Goal: Navigation & Orientation: Find specific page/section

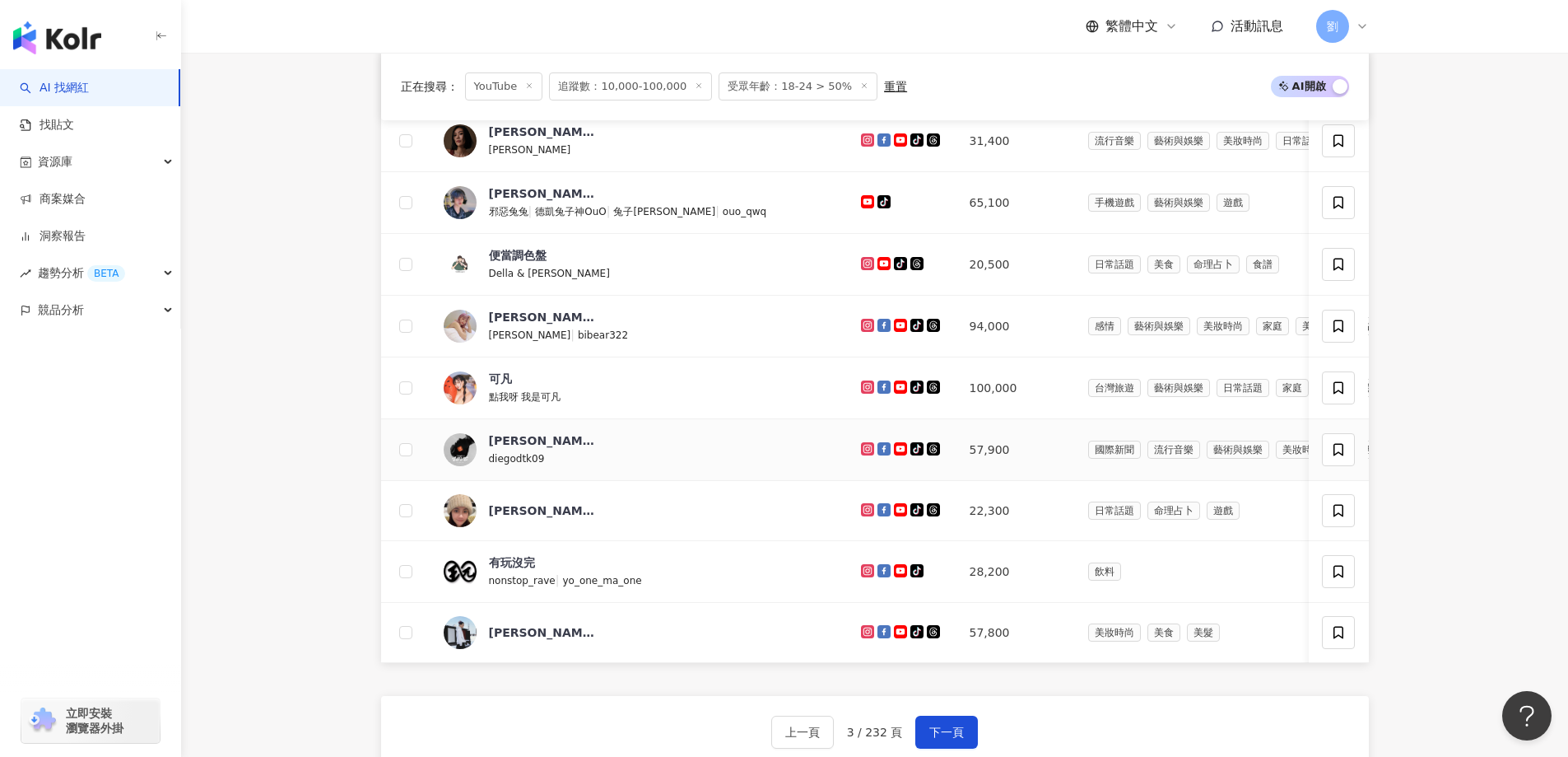
scroll to position [796, 0]
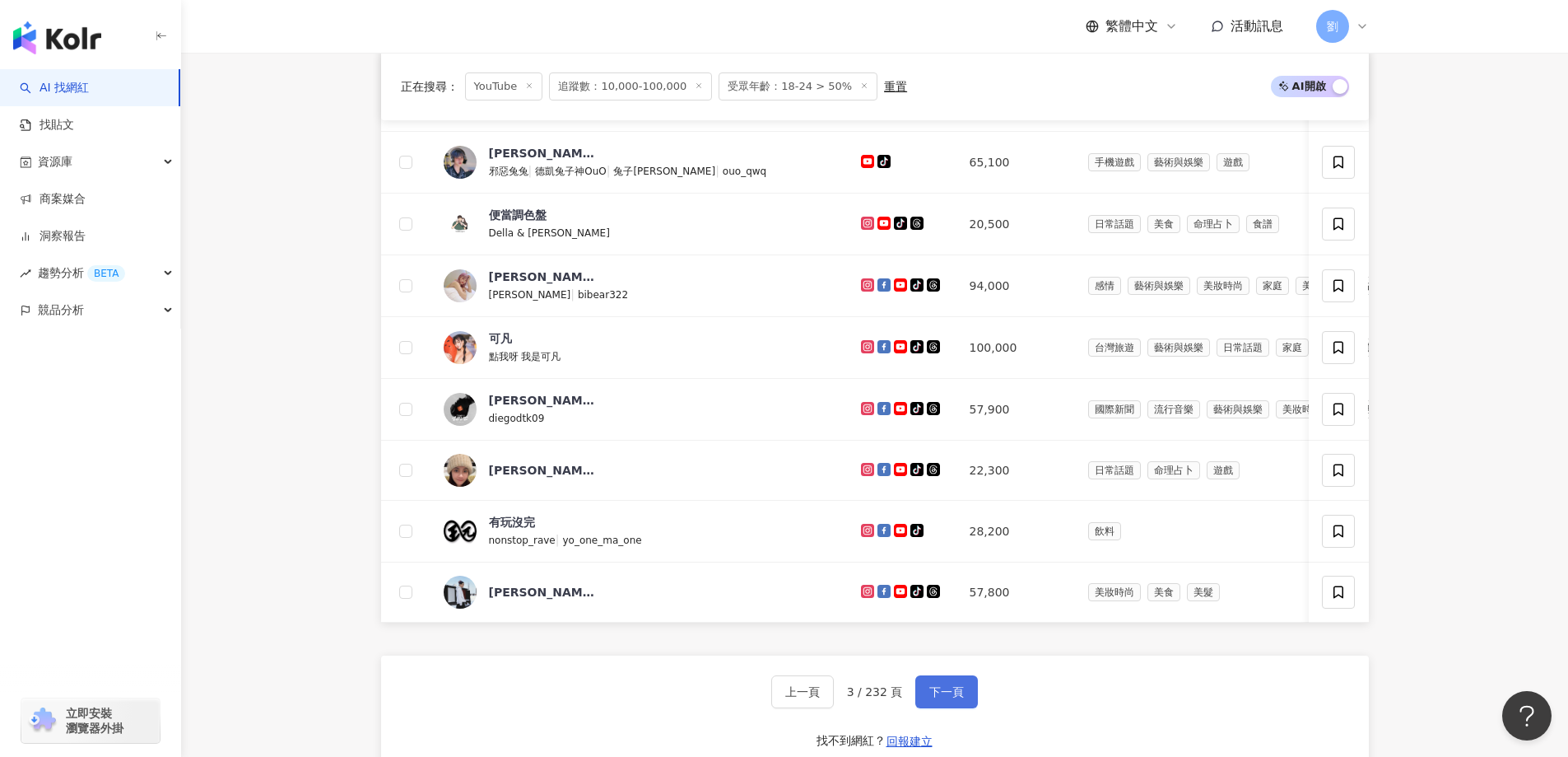
click at [959, 699] on span "下一頁" at bounding box center [946, 691] width 35 height 13
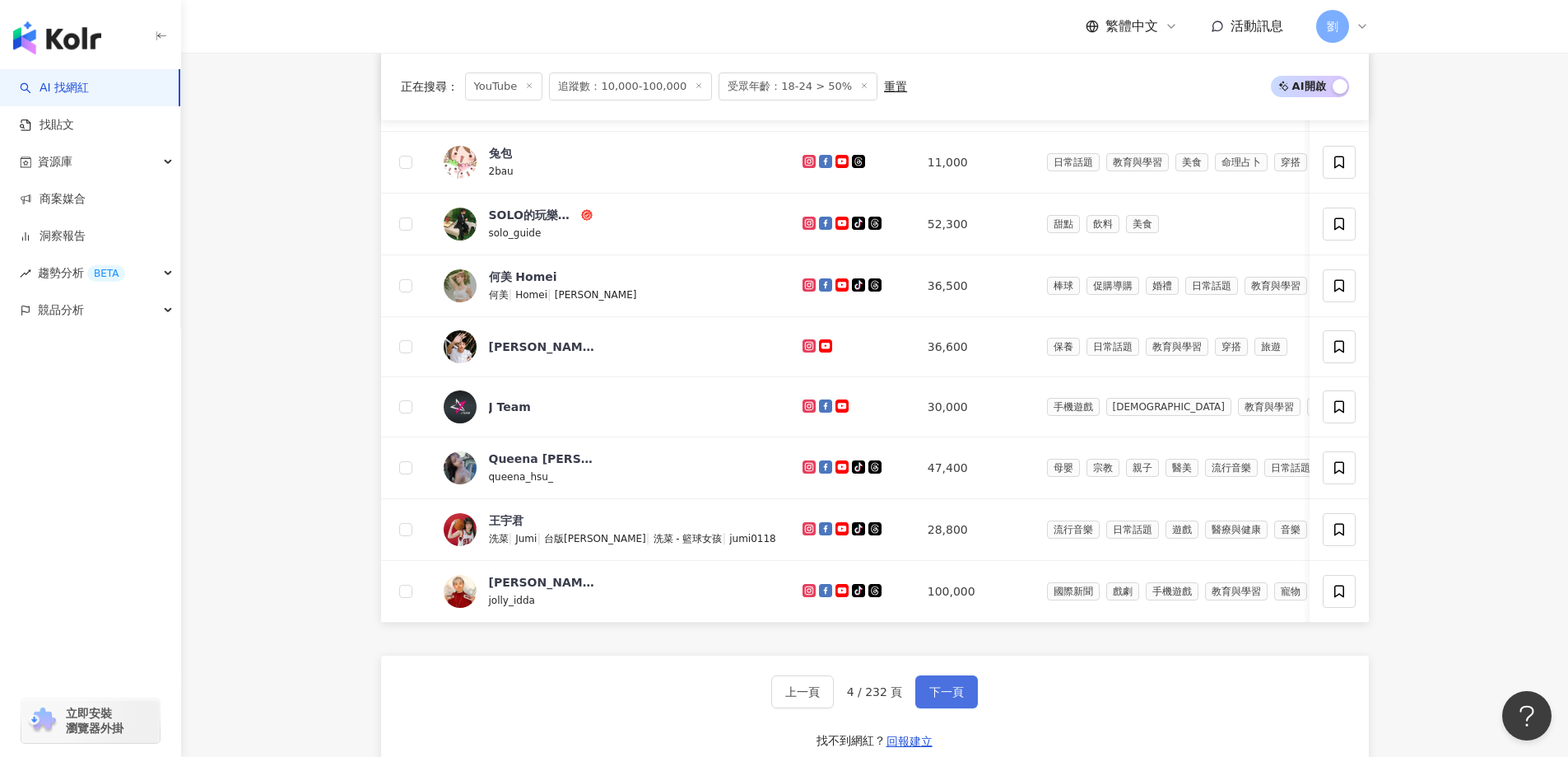
click at [933, 708] on button "下一頁" at bounding box center [946, 692] width 62 height 33
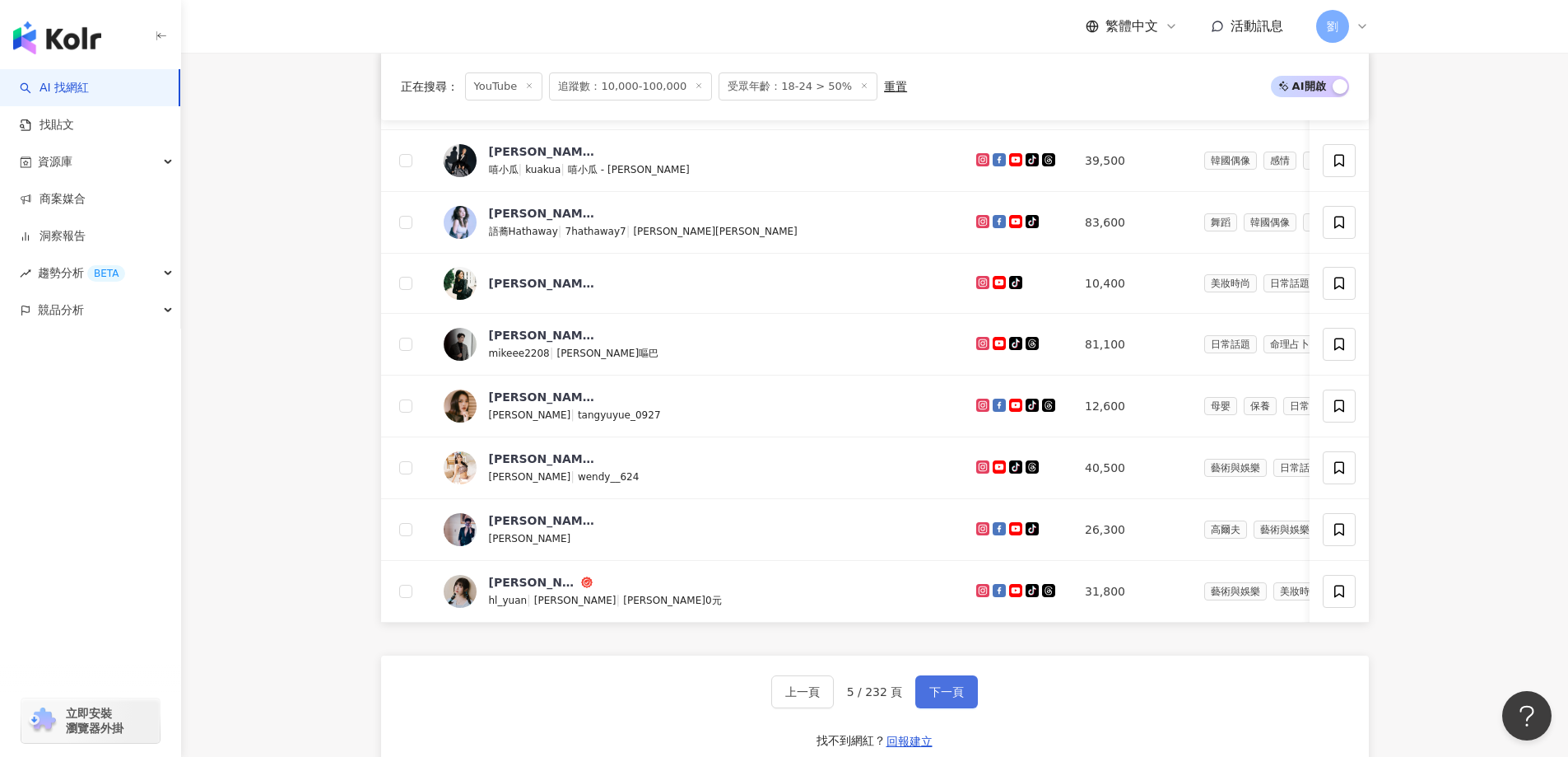
click at [935, 699] on span "下一頁" at bounding box center [946, 691] width 35 height 13
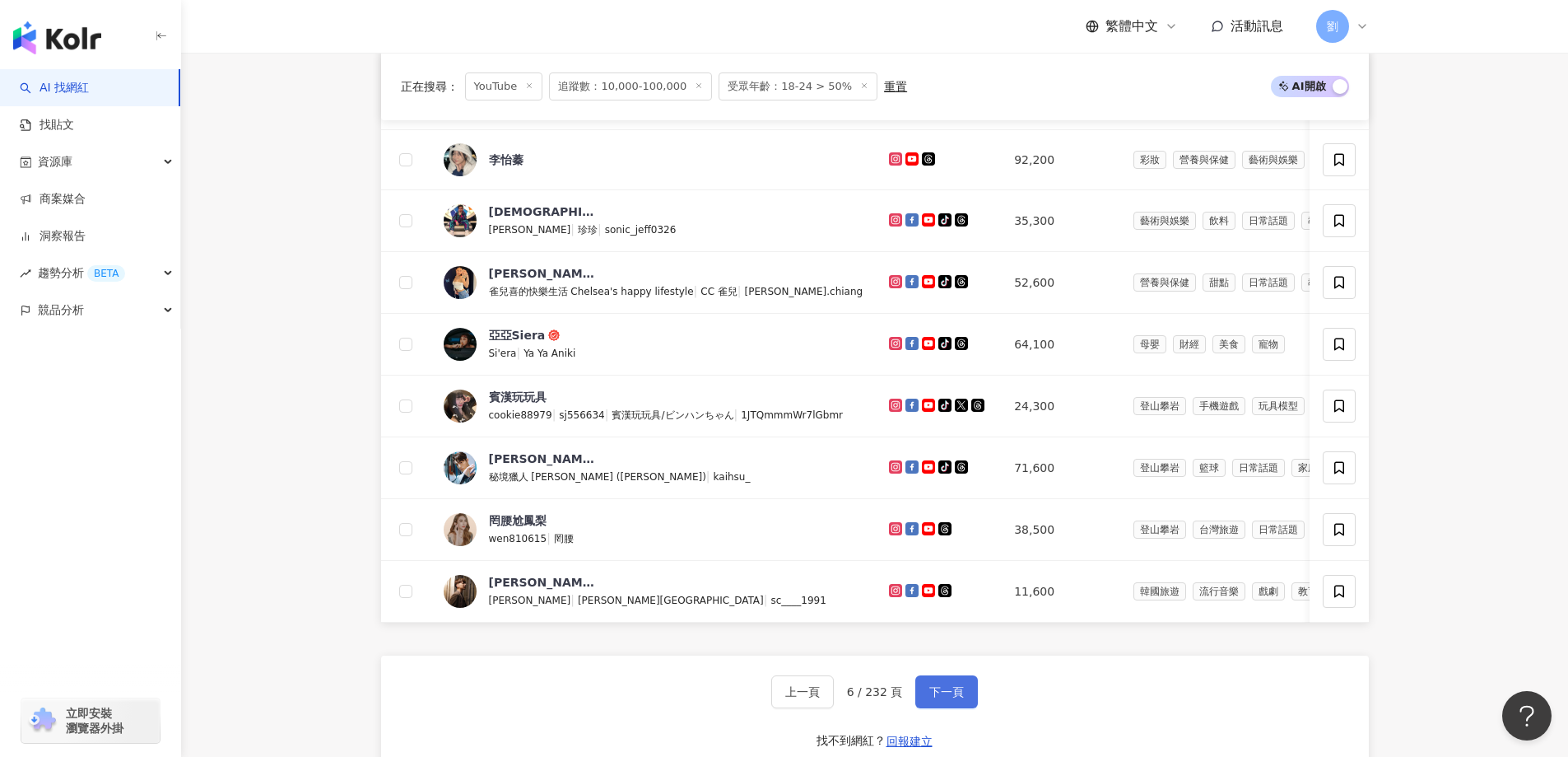
click at [939, 699] on span "下一頁" at bounding box center [946, 691] width 35 height 13
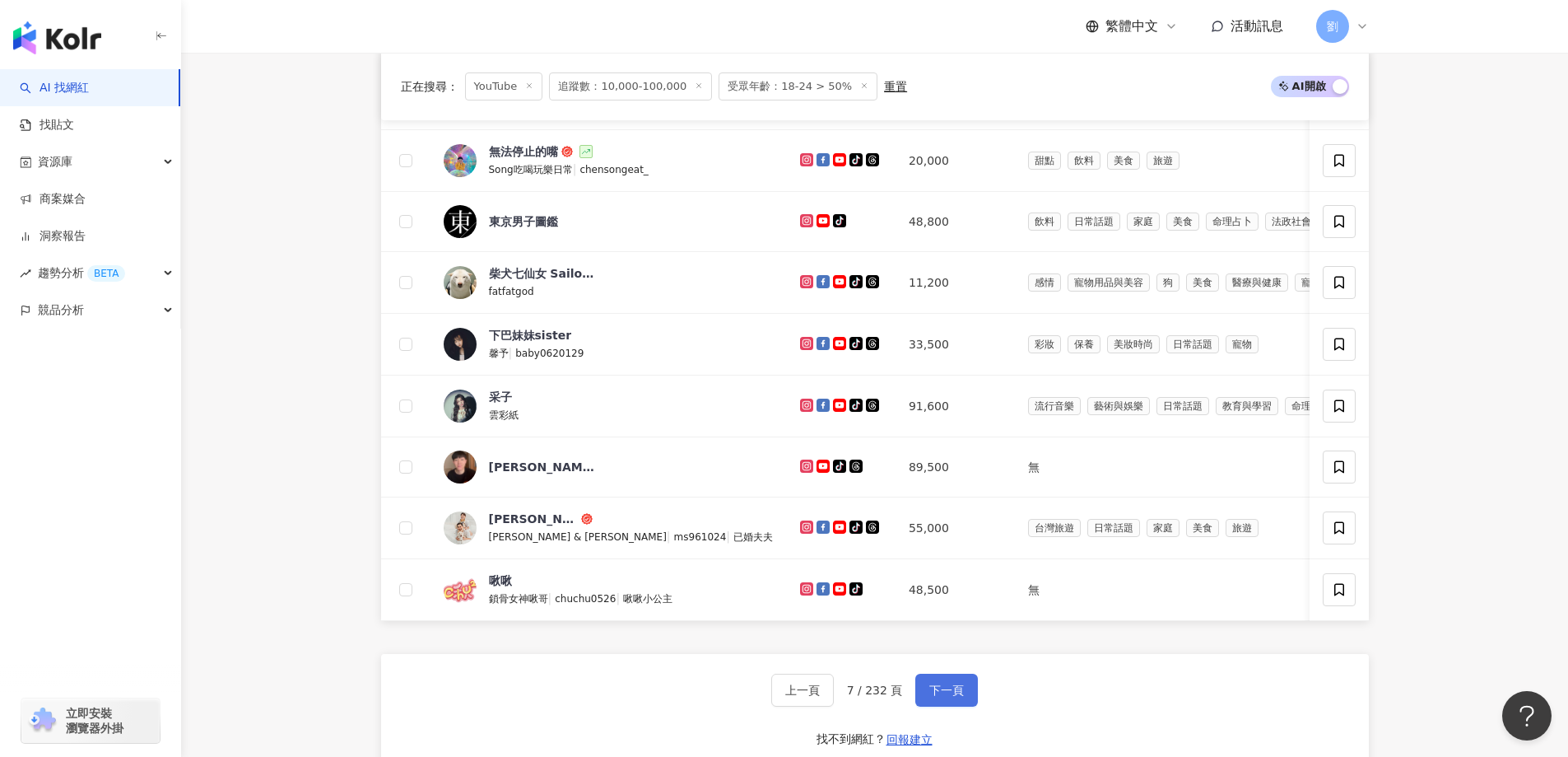
click at [955, 697] on span "下一頁" at bounding box center [946, 690] width 35 height 13
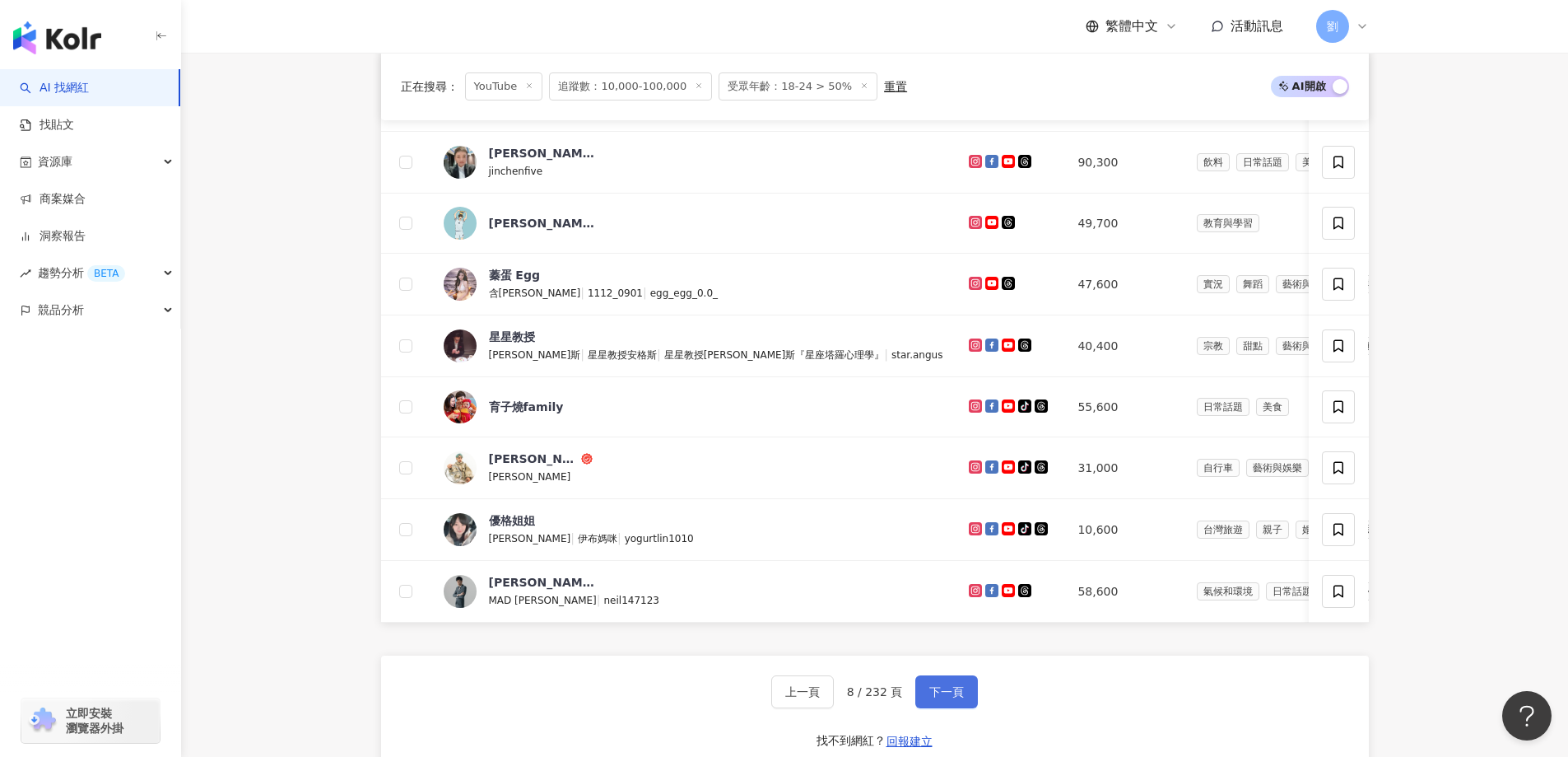
click at [963, 708] on button "下一頁" at bounding box center [946, 692] width 62 height 33
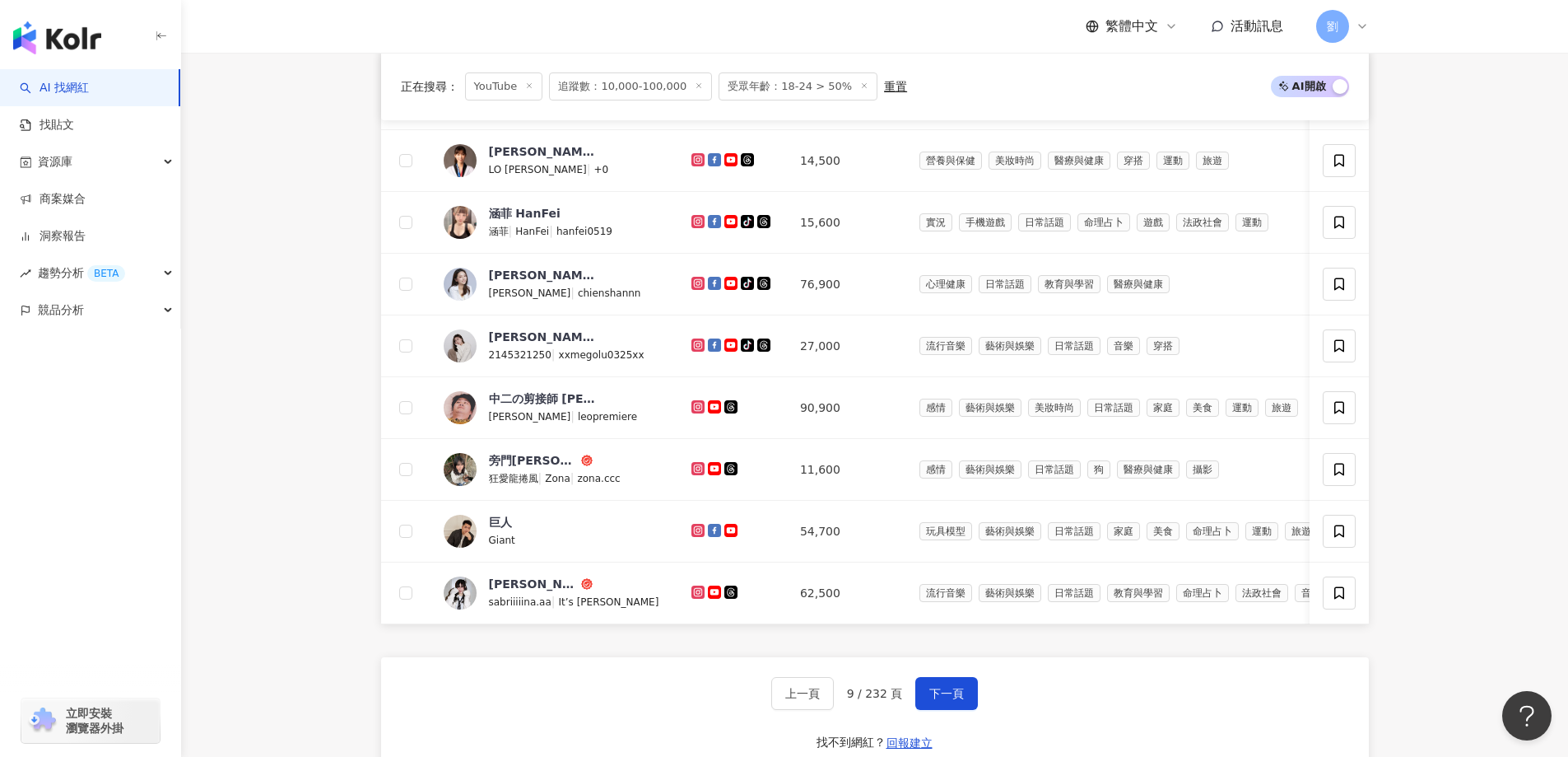
drag, startPoint x: 949, startPoint y: 721, endPoint x: 837, endPoint y: 564, distance: 192.9
click at [949, 700] on span "下一頁" at bounding box center [946, 693] width 35 height 13
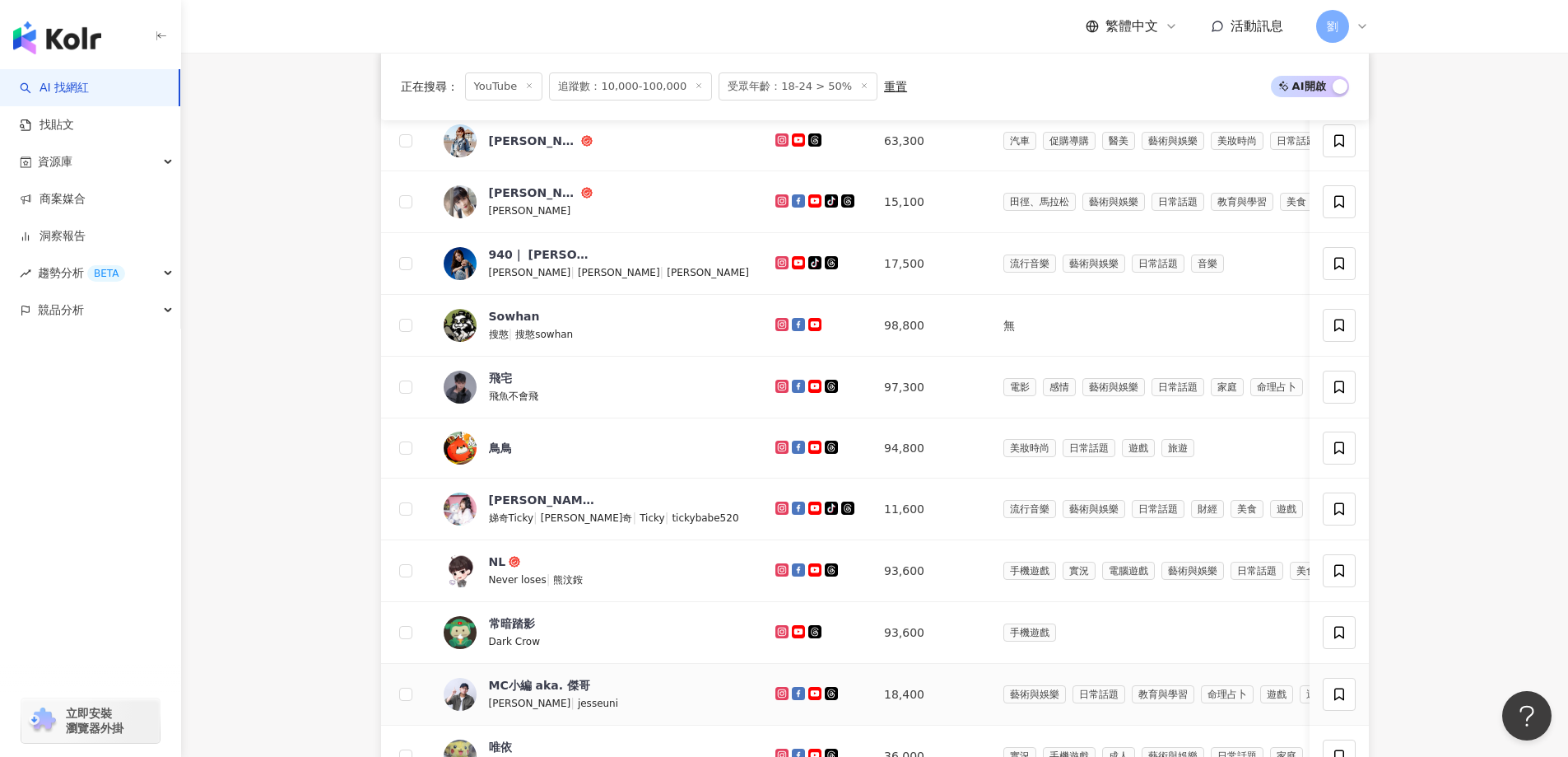
scroll to position [960, 0]
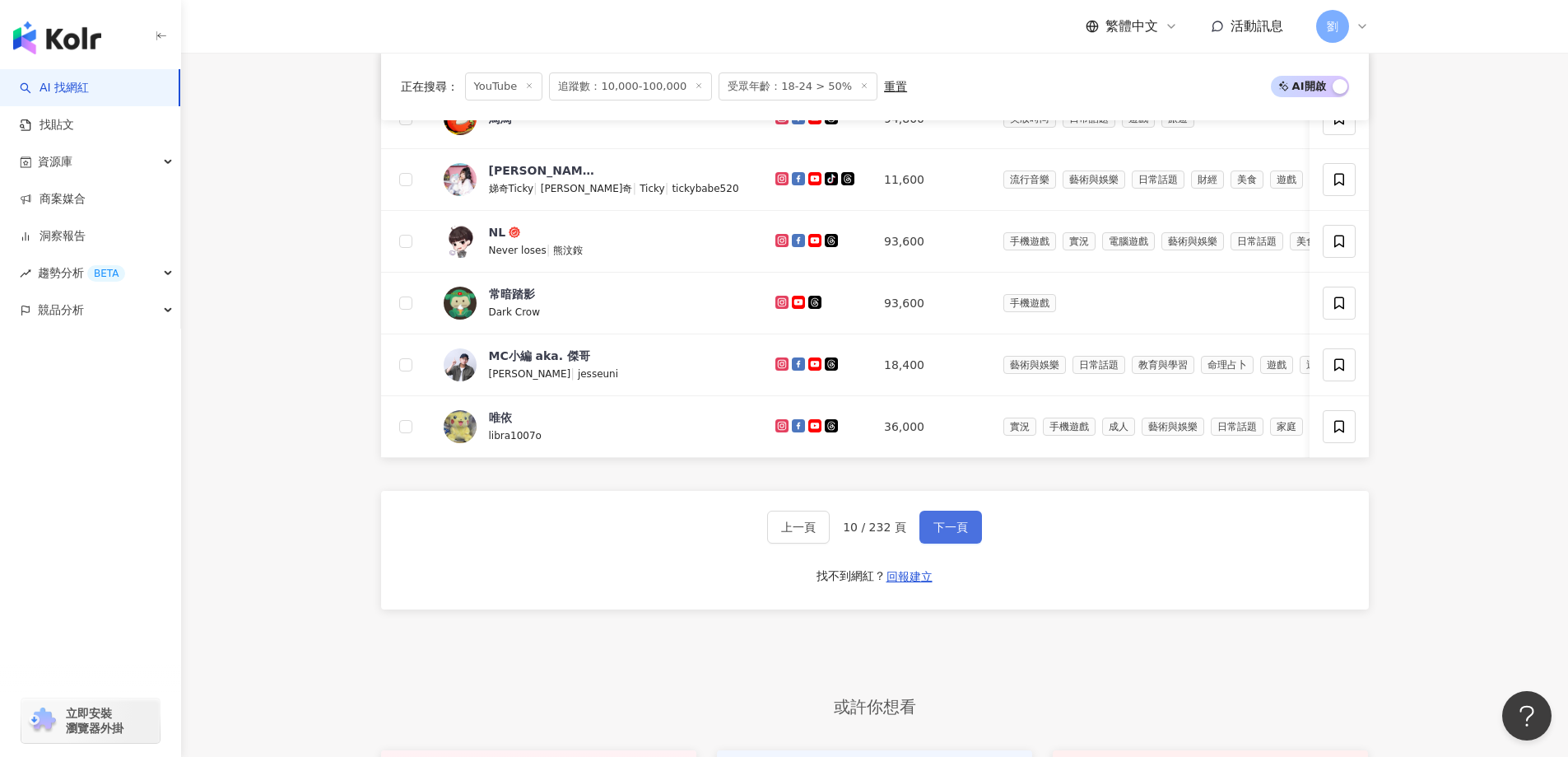
click at [939, 534] on span "下一頁" at bounding box center [950, 526] width 35 height 13
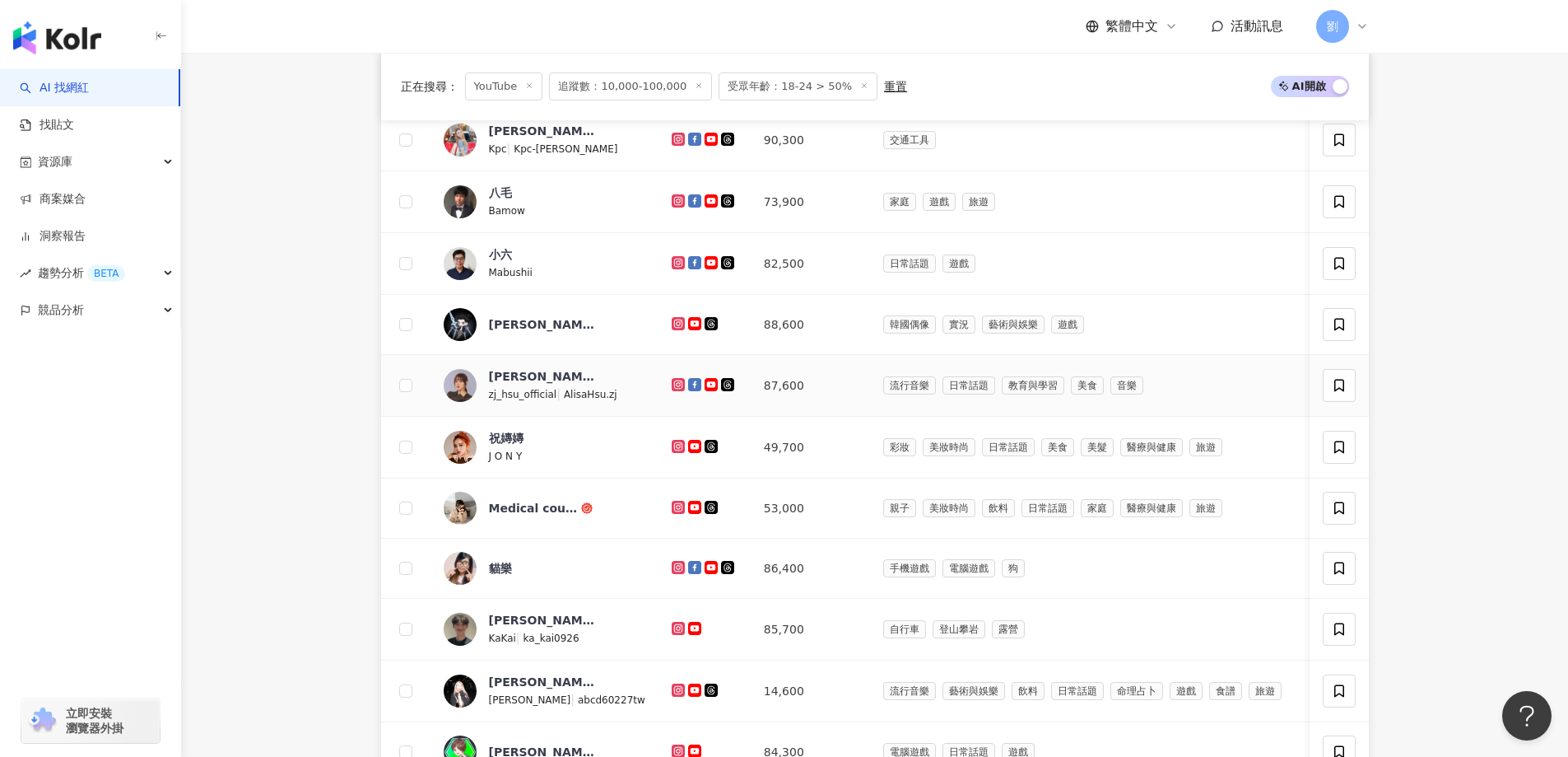
scroll to position [796, 0]
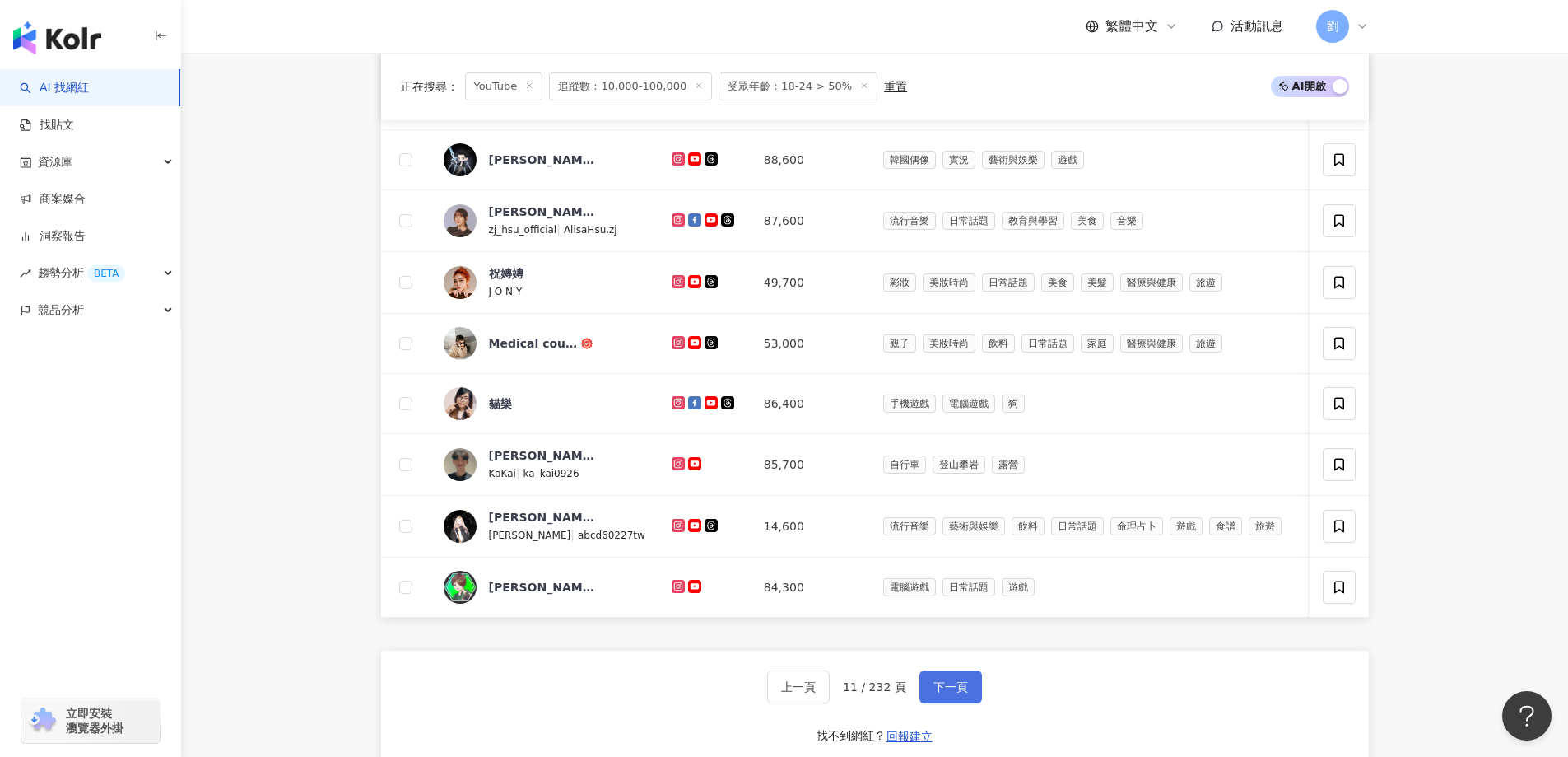
click at [944, 694] on span "下一頁" at bounding box center [950, 687] width 35 height 13
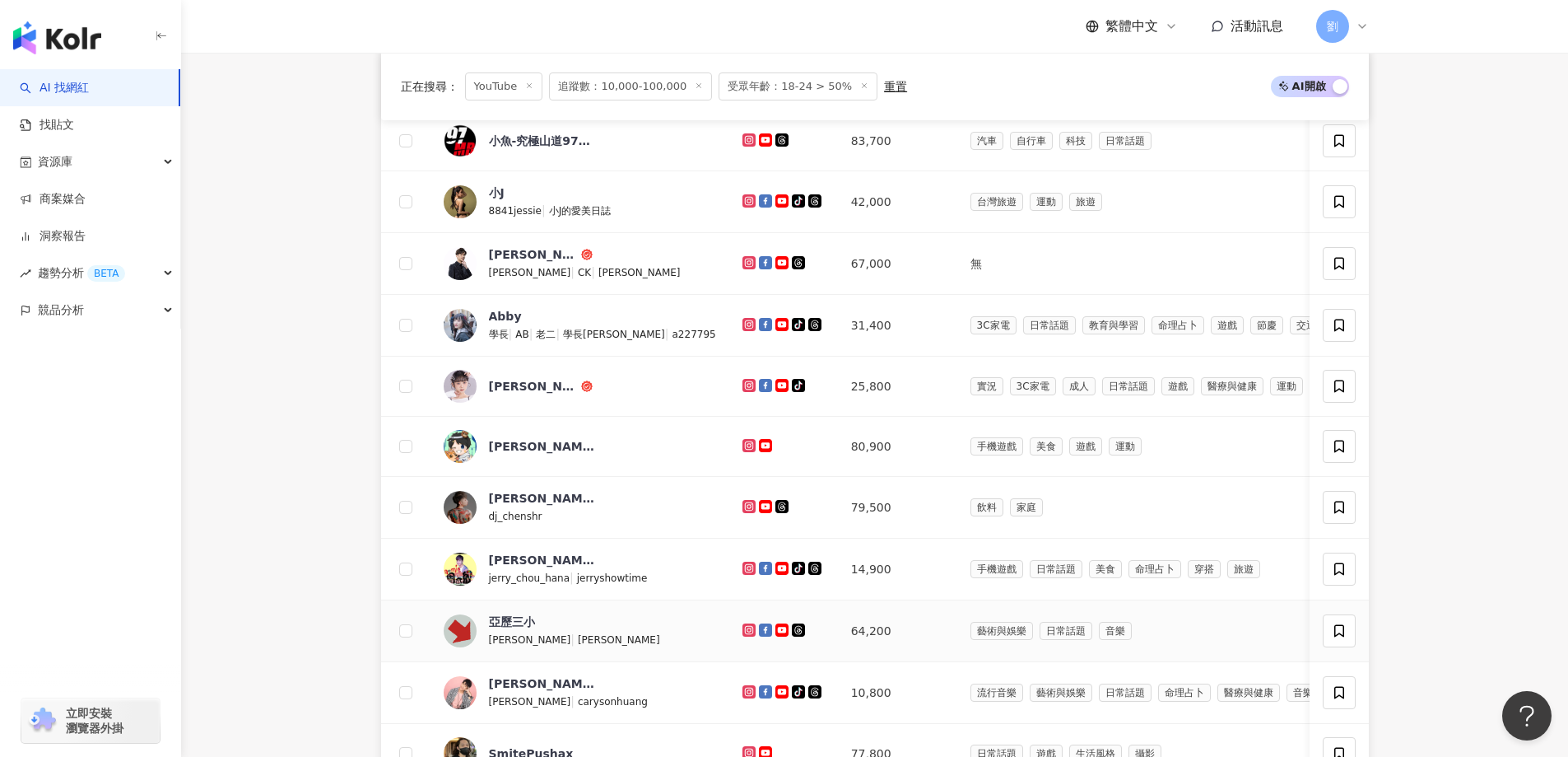
scroll to position [1125, 0]
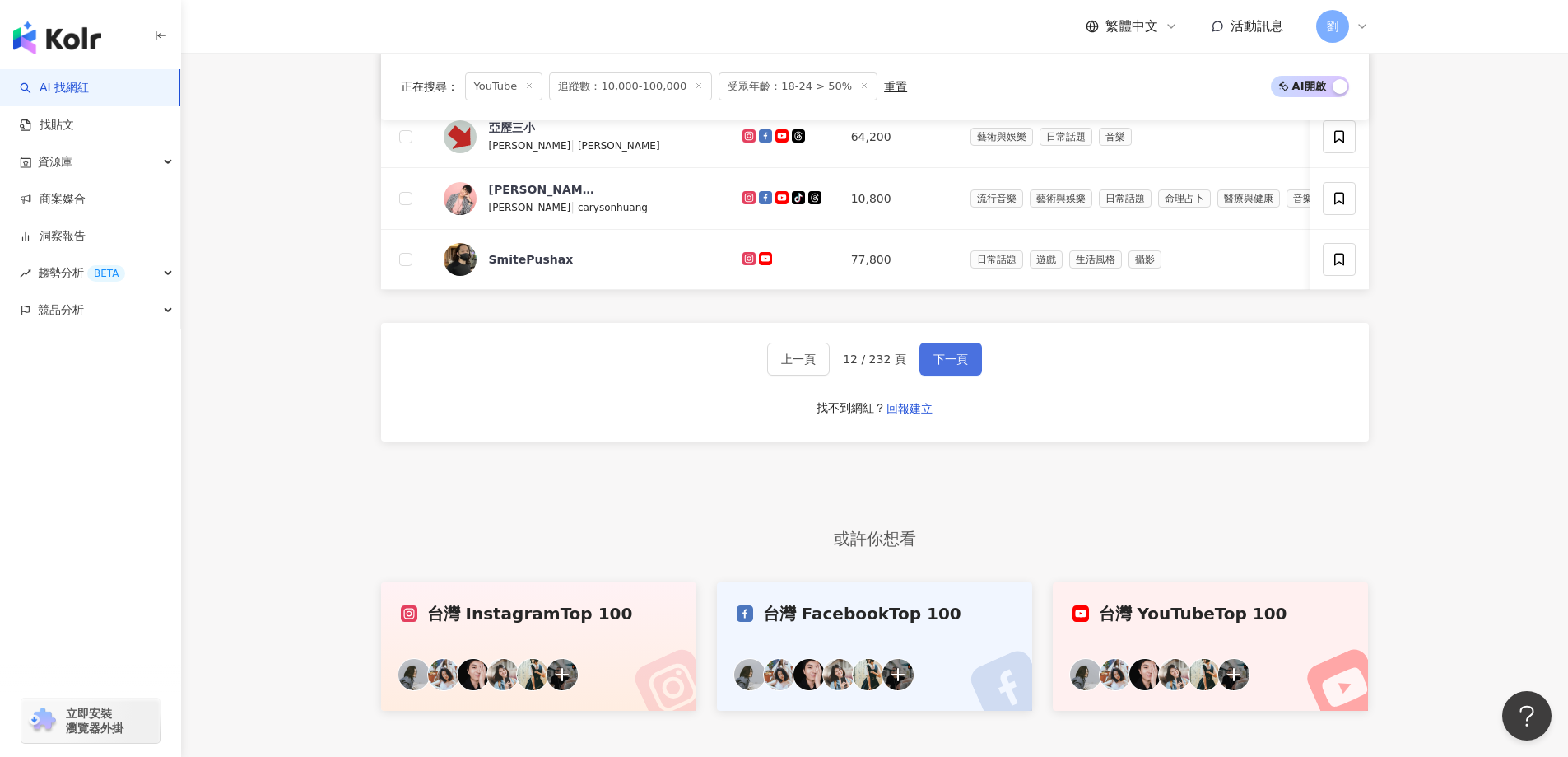
click at [946, 366] on span "下一頁" at bounding box center [950, 359] width 35 height 13
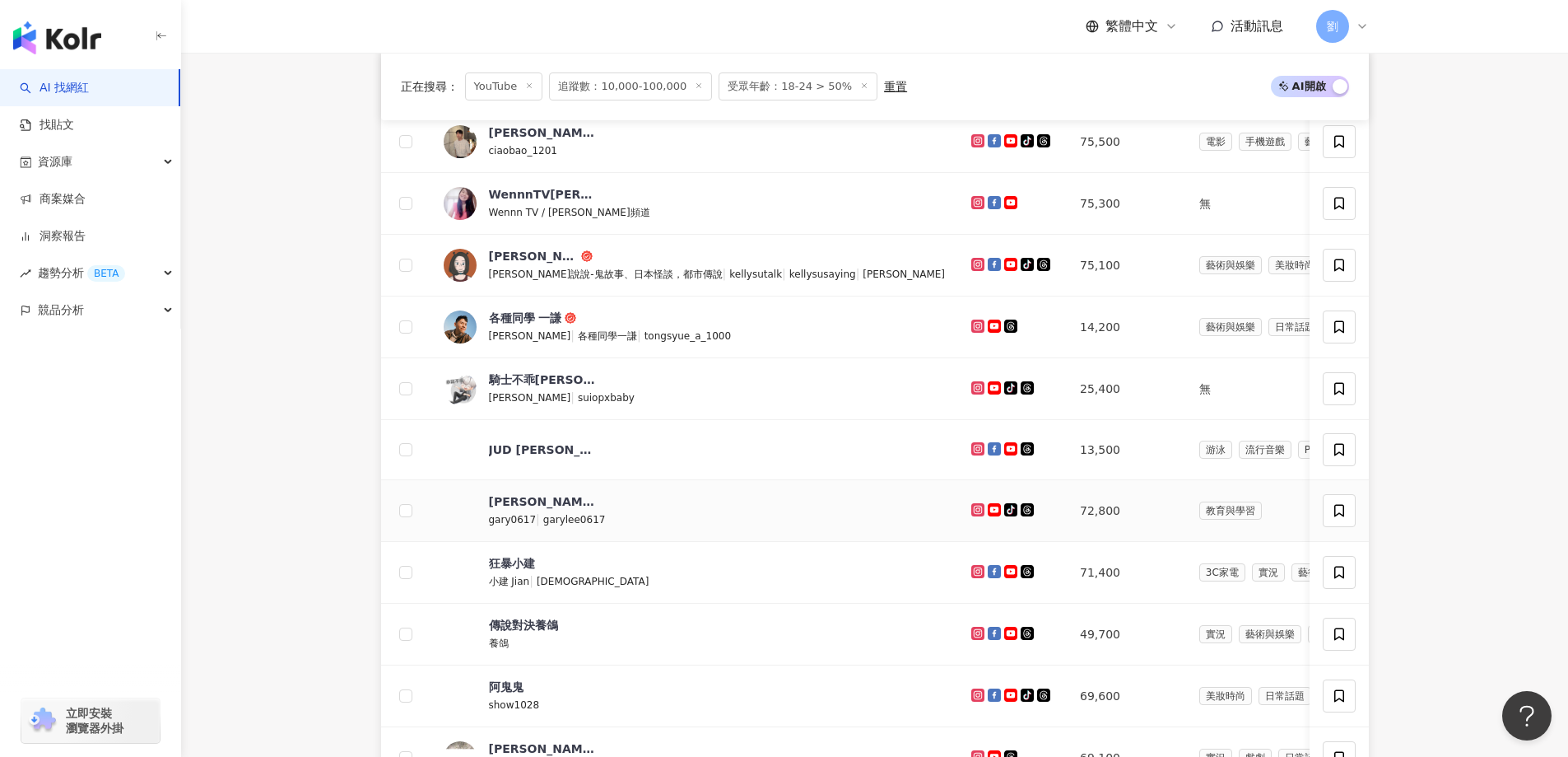
scroll to position [796, 0]
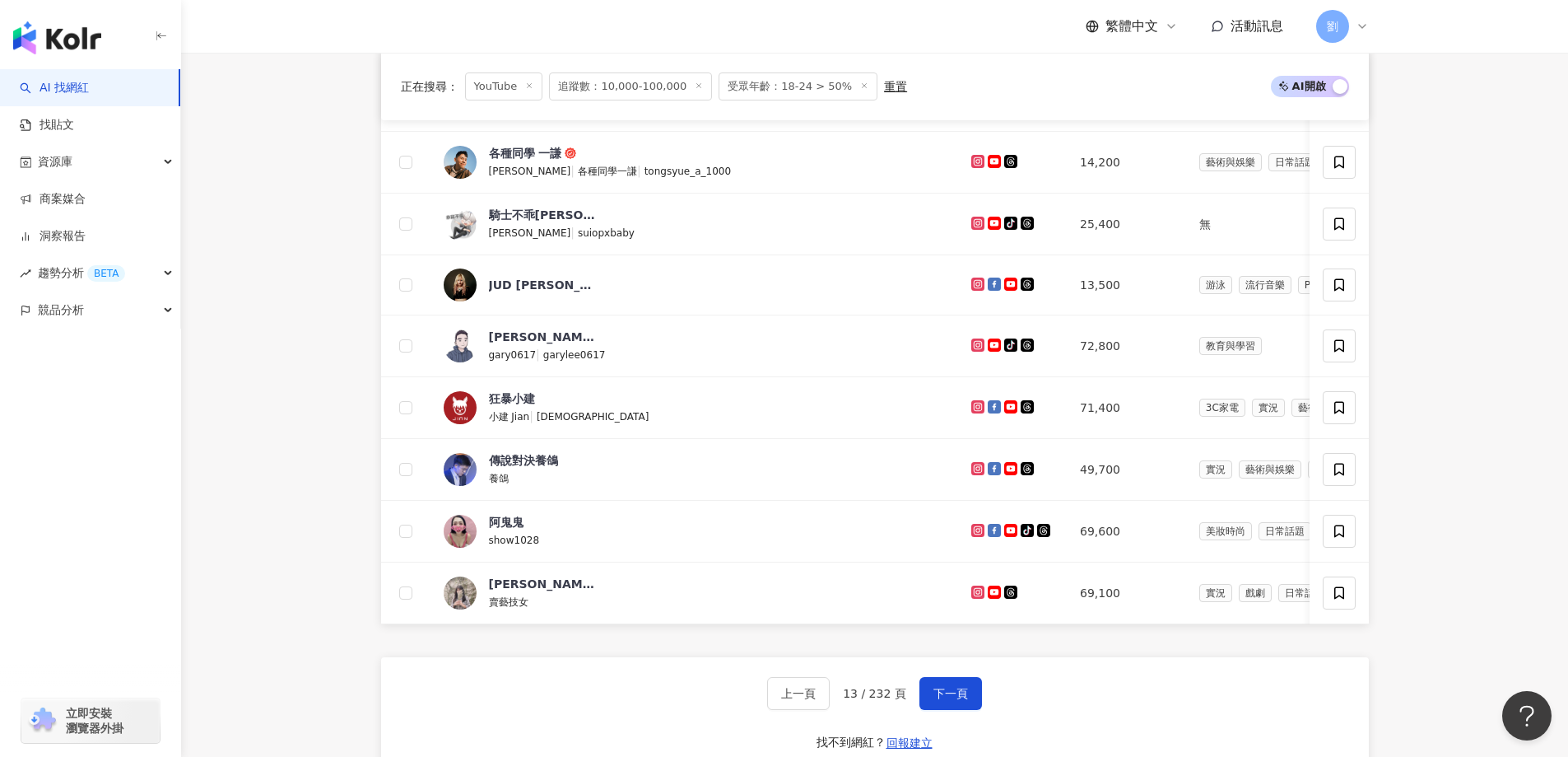
click at [962, 701] on div "上一頁 13 / 232 頁 下一頁 找不到網紅？ 回報建立" at bounding box center [875, 716] width 988 height 119
click at [958, 700] on span "下一頁" at bounding box center [950, 693] width 35 height 13
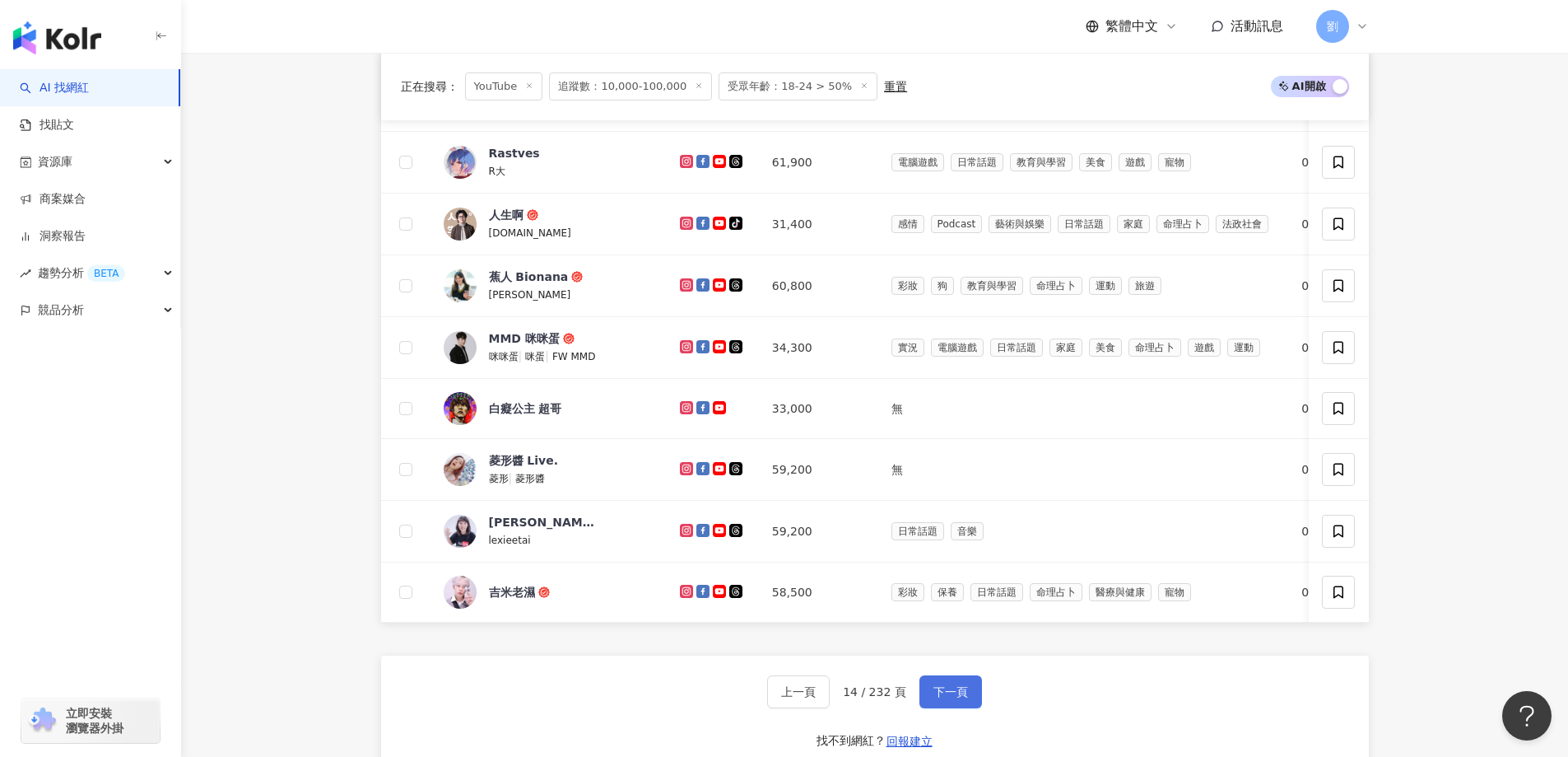
click at [935, 699] on span "下一頁" at bounding box center [950, 691] width 35 height 13
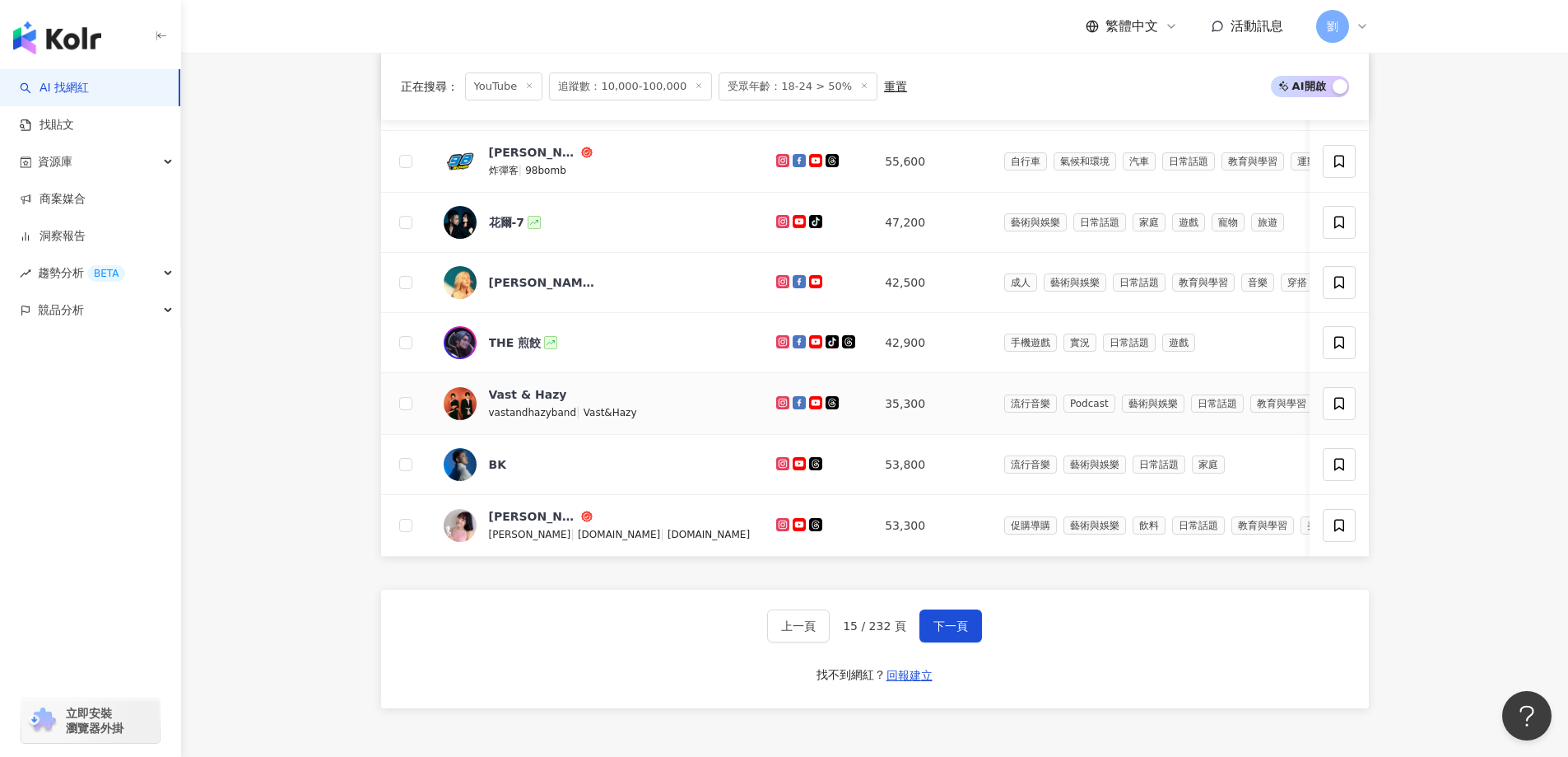
scroll to position [1023, 0]
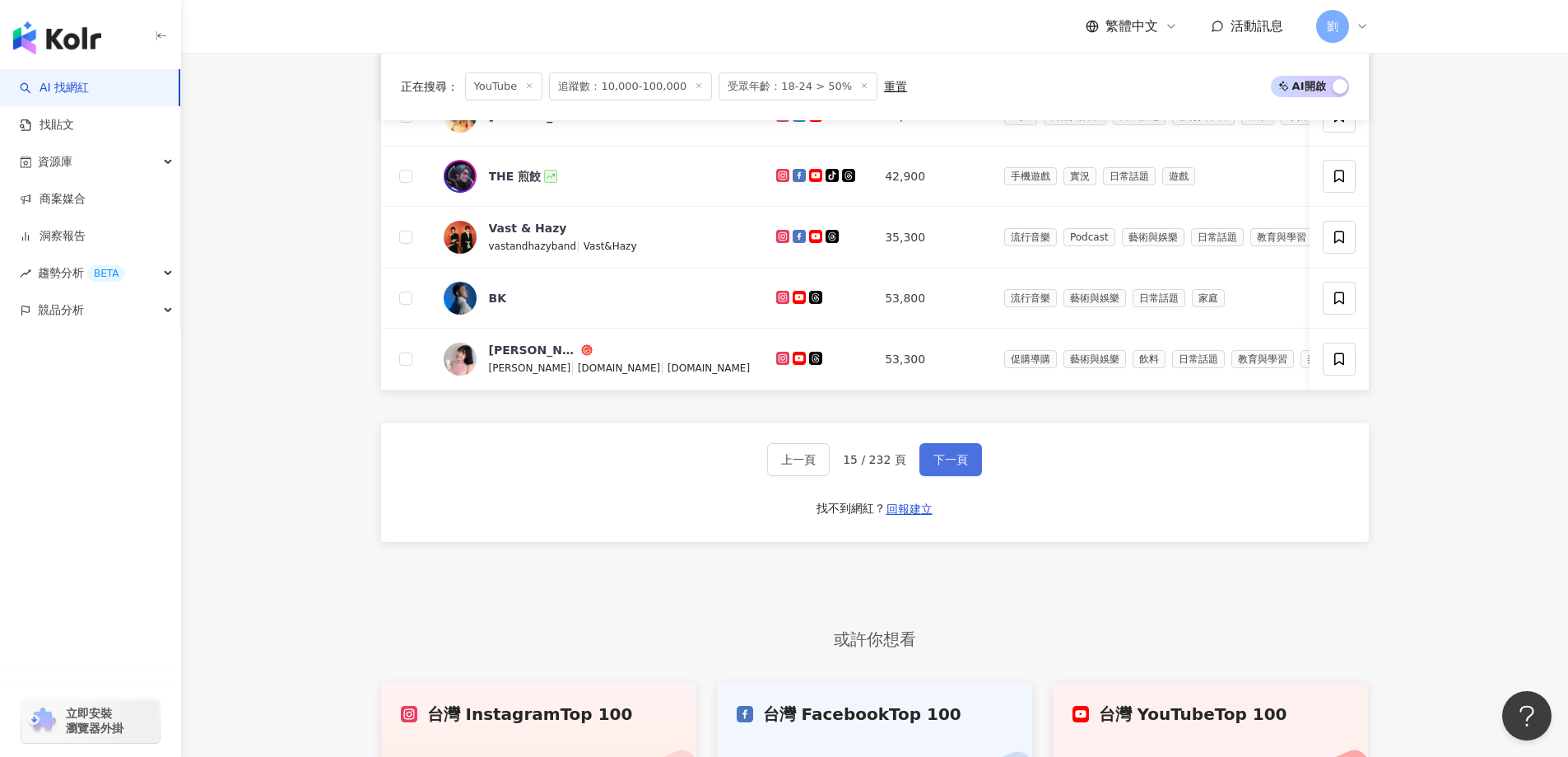
click at [965, 471] on button "下一頁" at bounding box center [950, 459] width 62 height 33
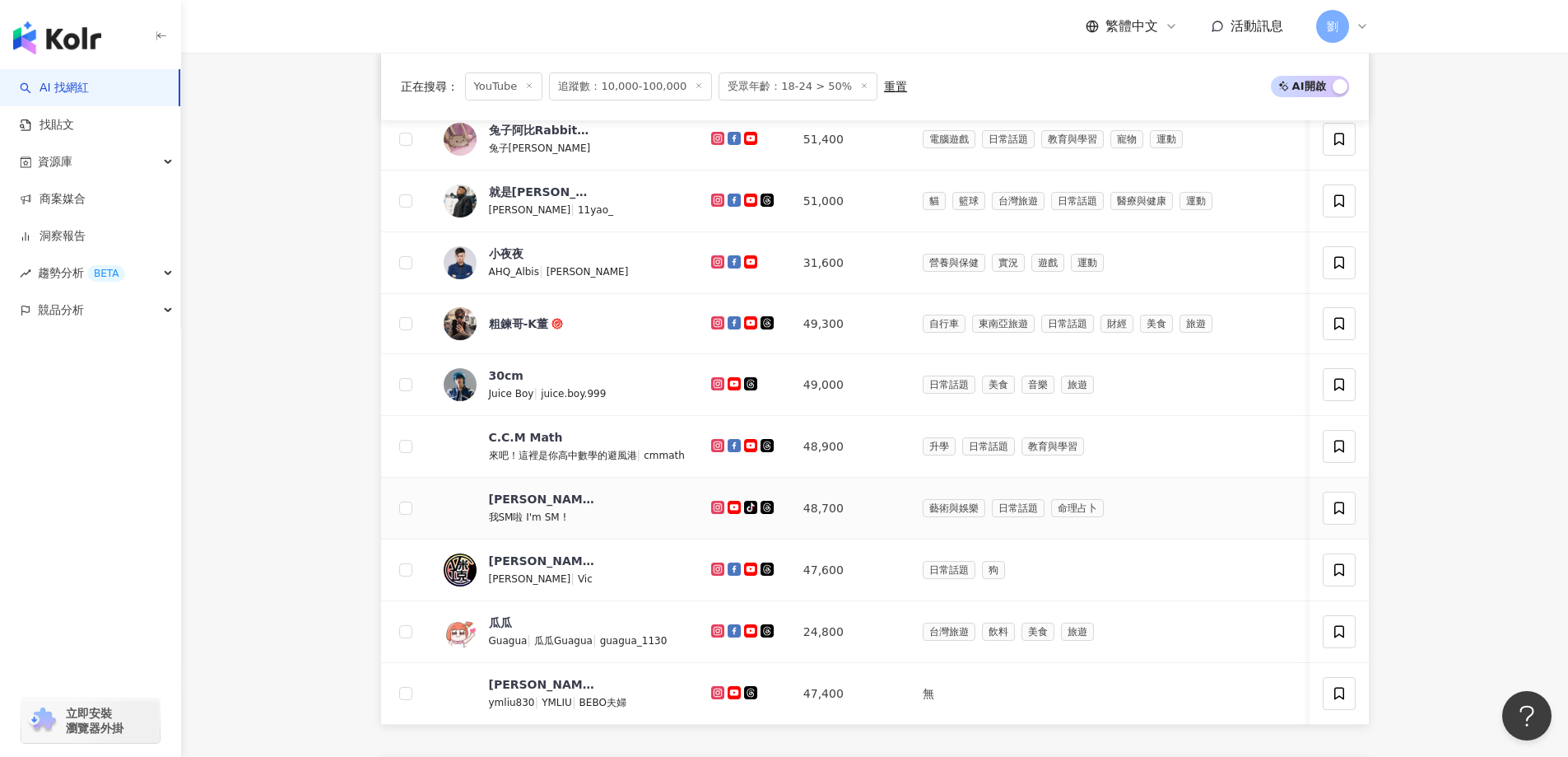
scroll to position [858, 0]
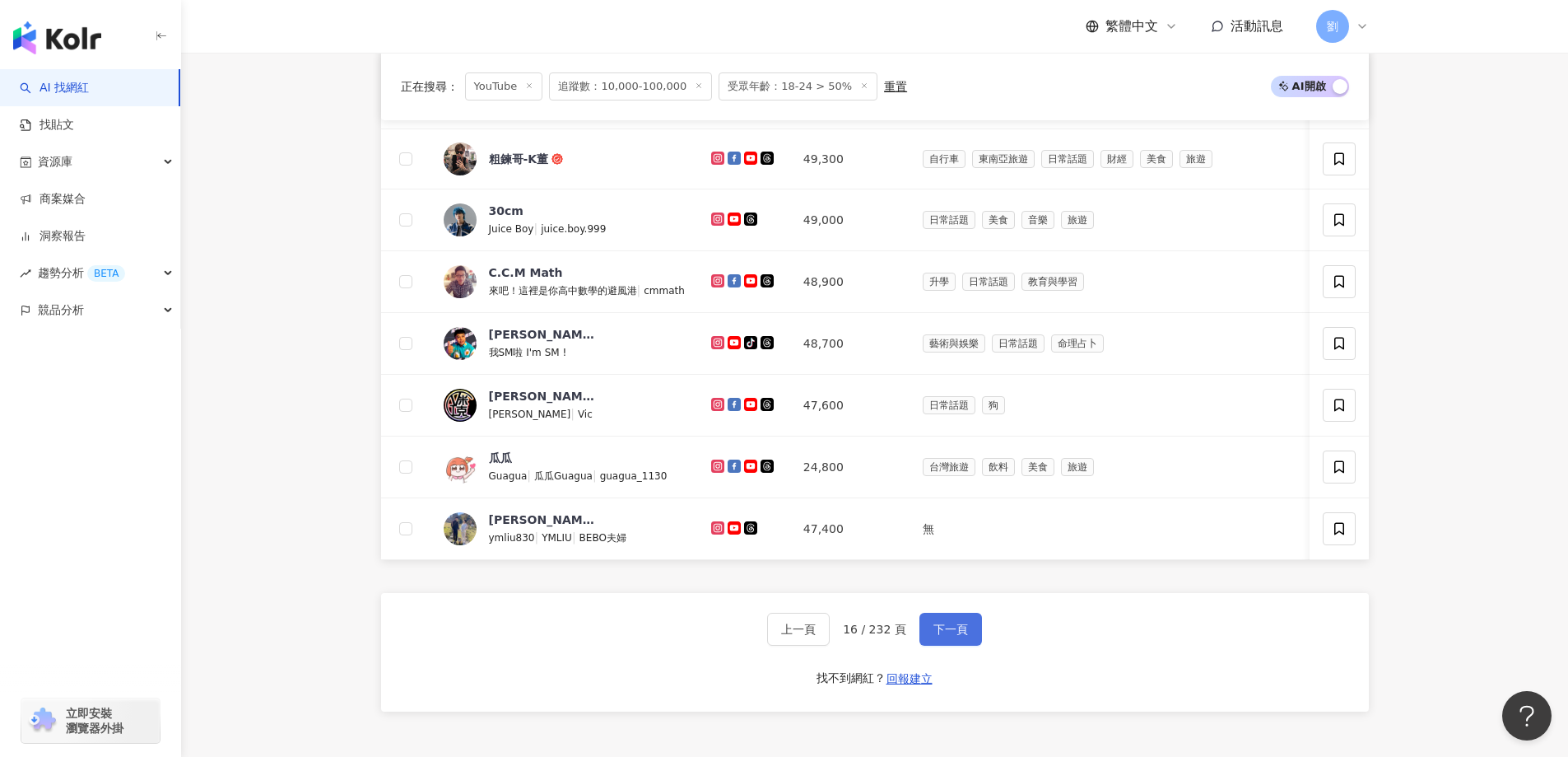
click at [933, 636] on span "下一頁" at bounding box center [950, 628] width 35 height 13
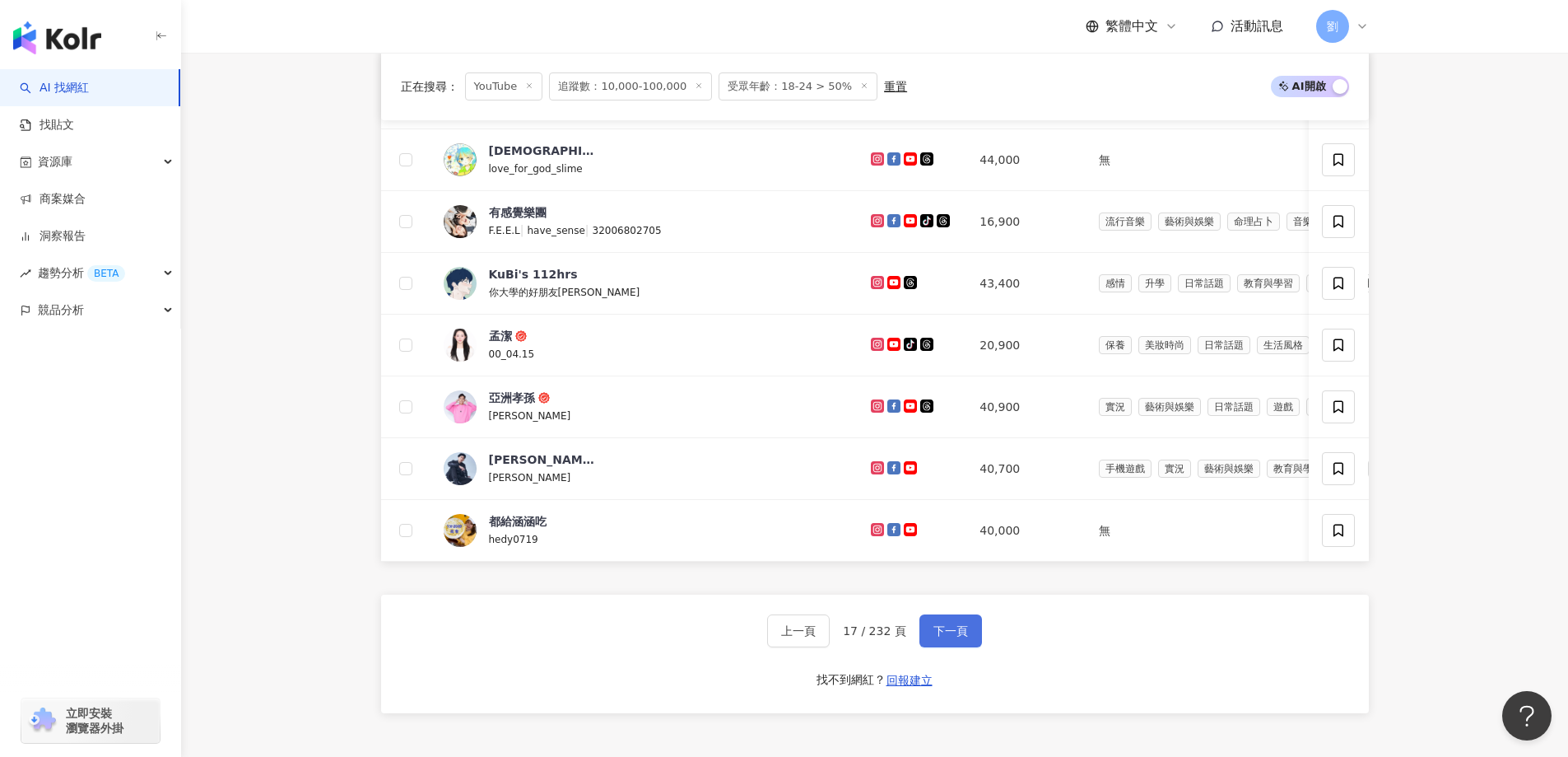
click at [952, 646] on button "下一頁" at bounding box center [950, 630] width 62 height 33
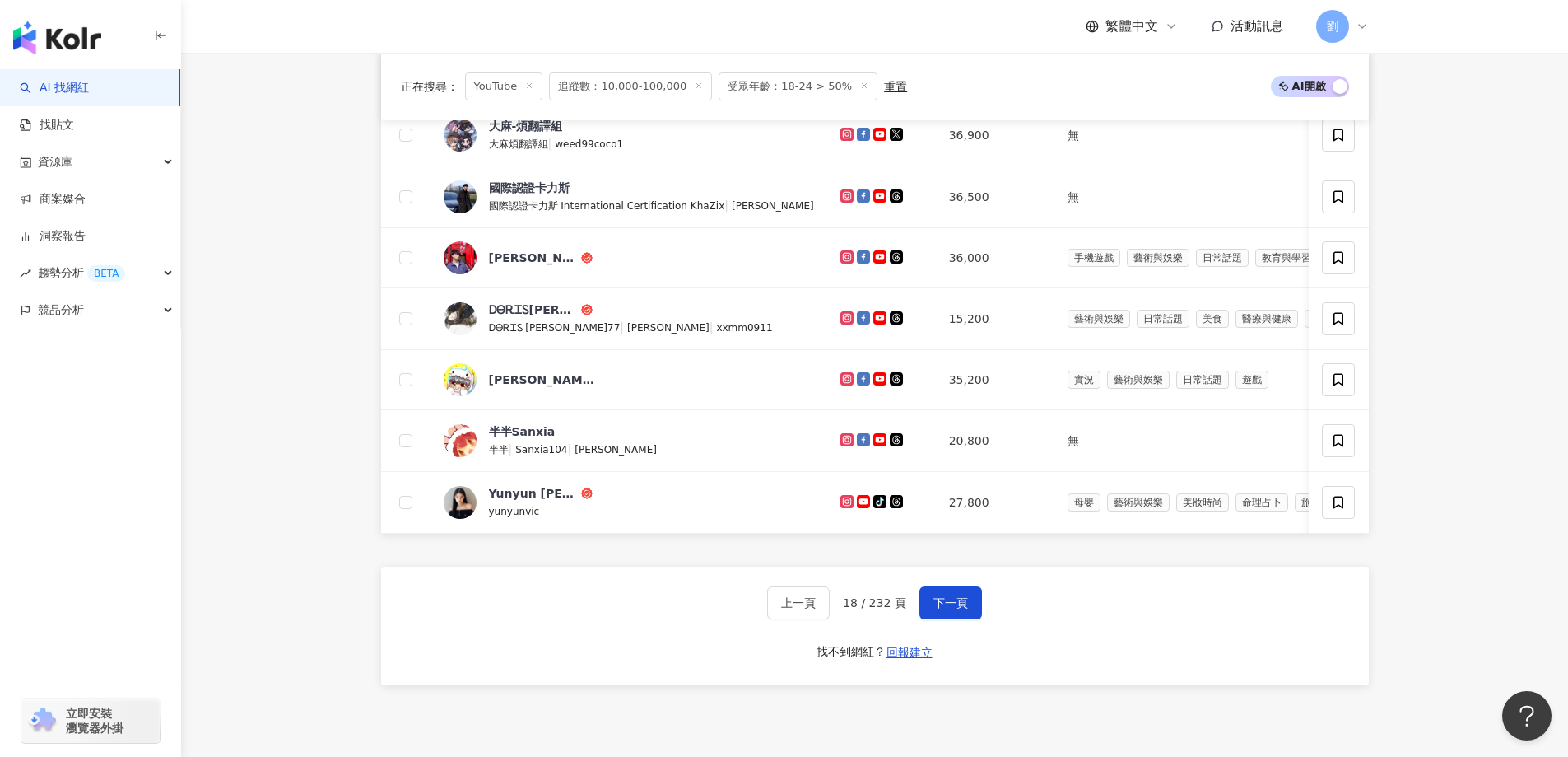
scroll to position [1023, 0]
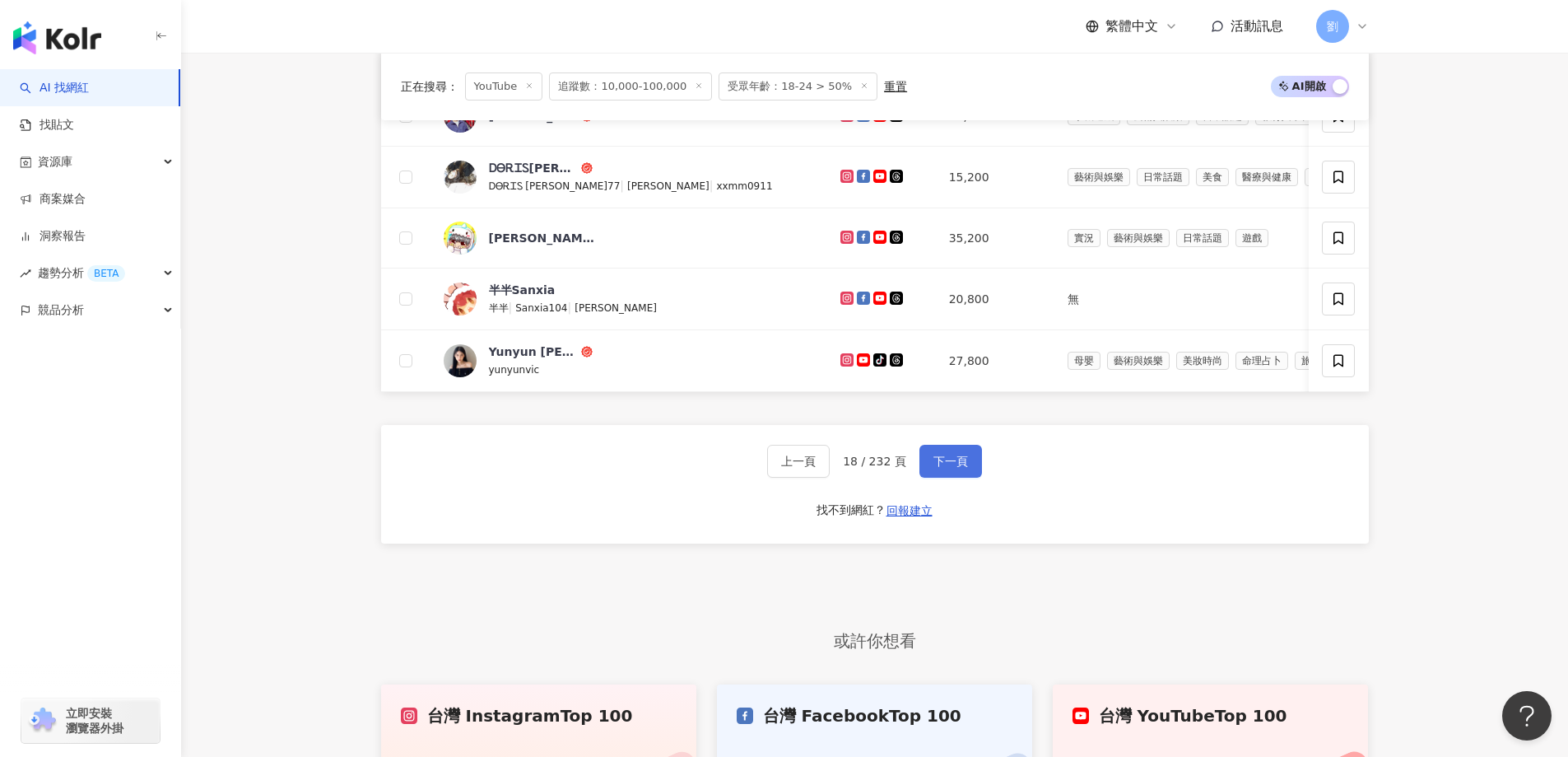
click at [943, 468] on span "下一頁" at bounding box center [950, 461] width 35 height 13
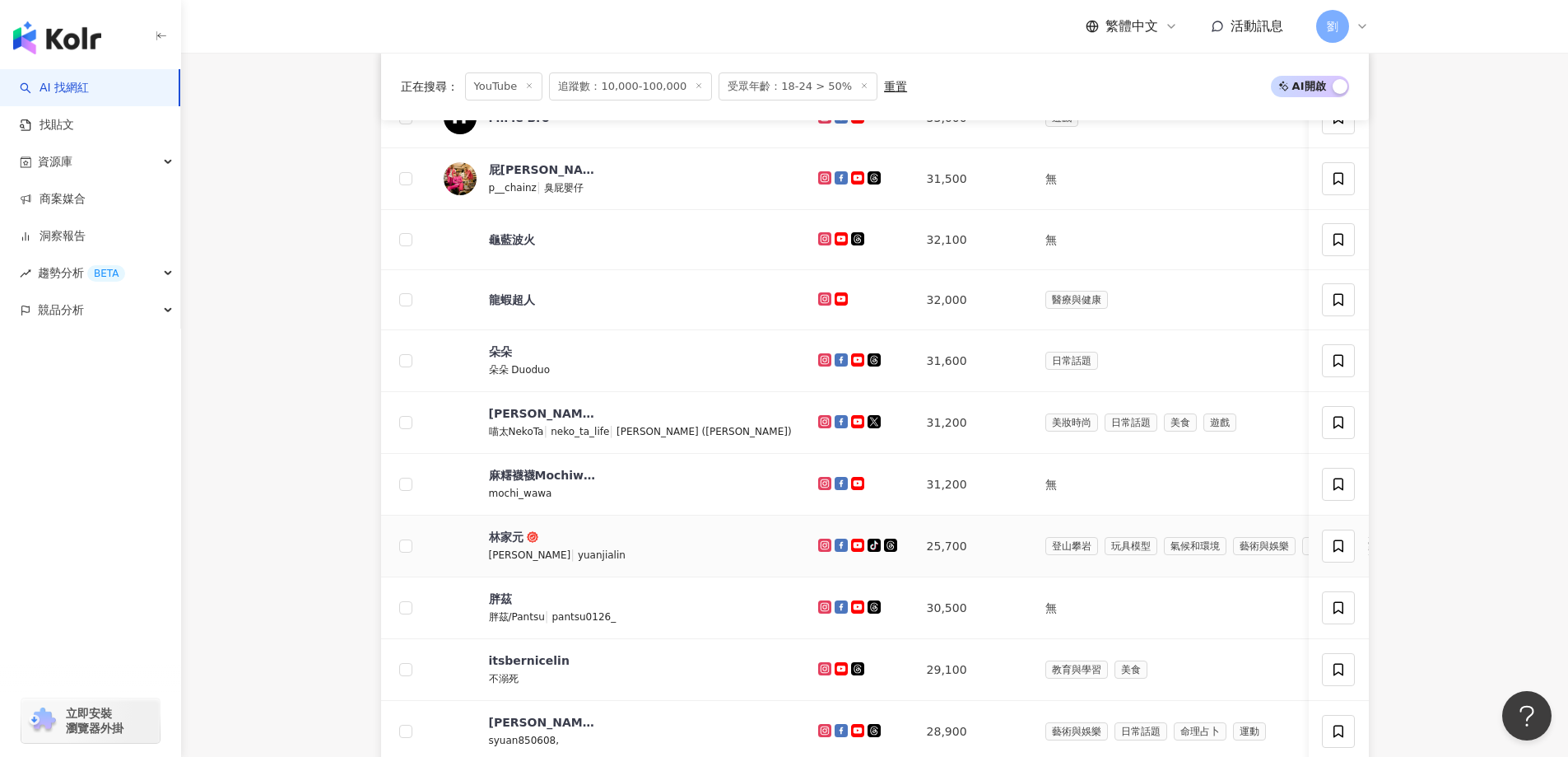
scroll to position [529, 0]
